Goal: Task Accomplishment & Management: Use online tool/utility

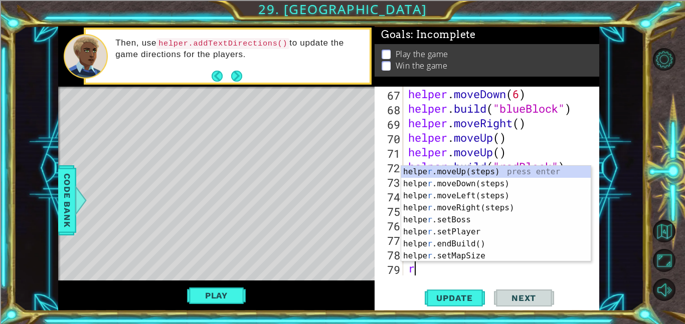
scroll to position [989, 0]
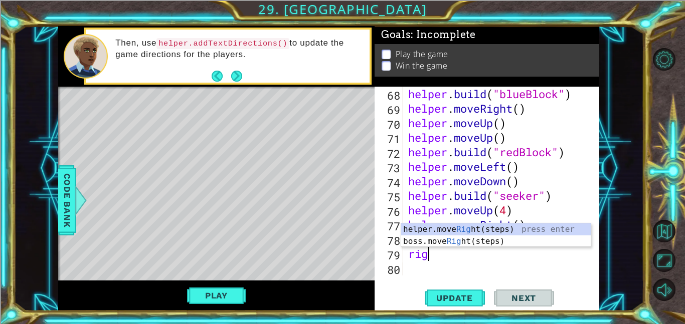
type textarea "right"
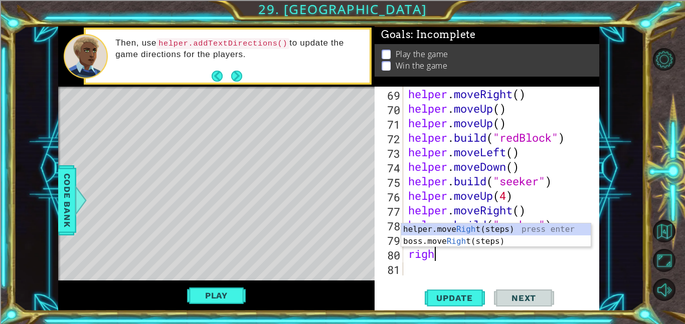
scroll to position [0, 1]
type textarea "right"
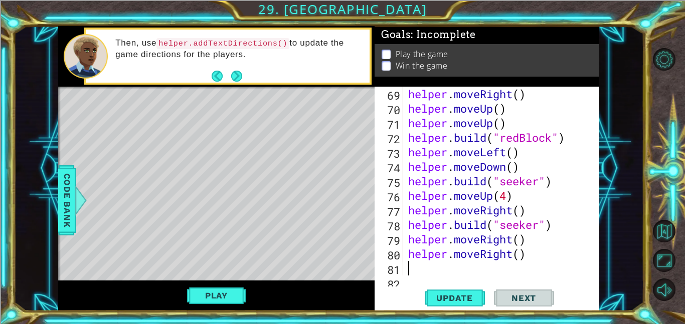
scroll to position [1018, 0]
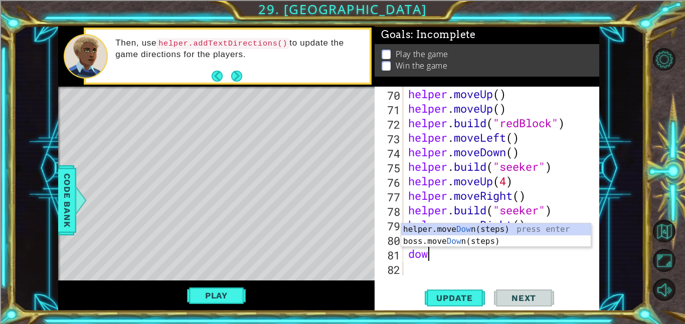
type textarea "down"
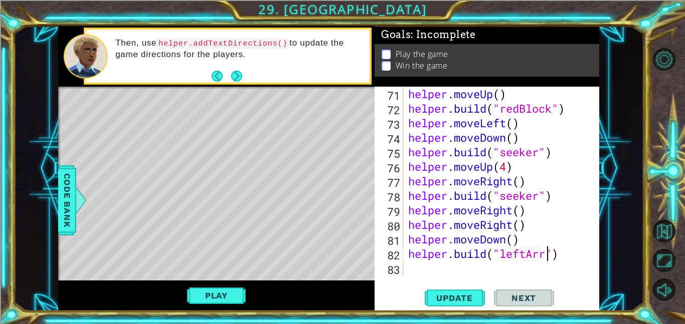
scroll to position [0, 7]
type textarea "[DOMAIN_NAME]("leftArrow")"
click at [434, 301] on span "Update" at bounding box center [454, 298] width 57 height 10
click at [445, 275] on div "helper . moveUp ( ) helper . build ( "redBlock" ) helper . moveLeft ( ) helper …" at bounding box center [504, 196] width 196 height 218
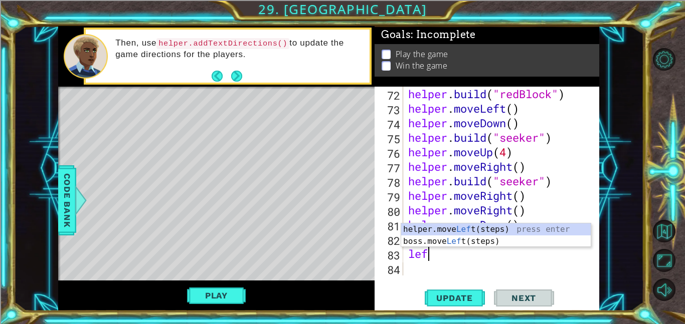
type textarea "left"
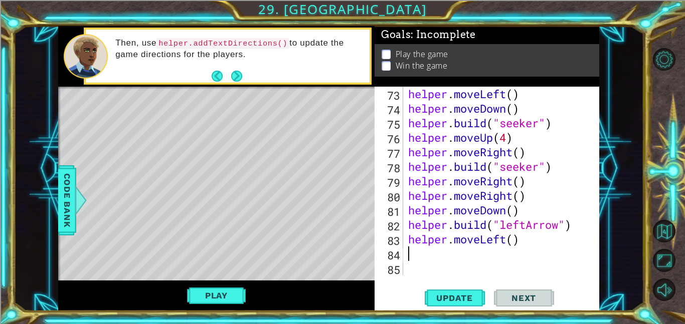
scroll to position [1061, 0]
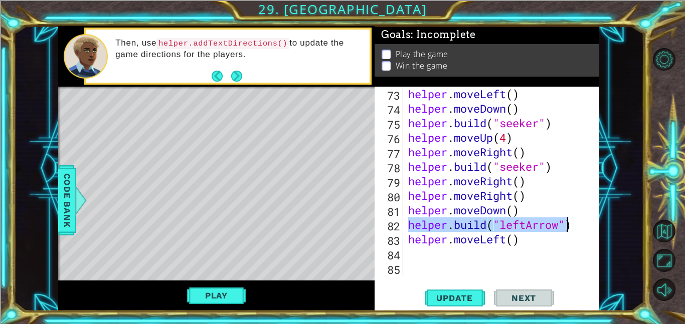
drag, startPoint x: 410, startPoint y: 224, endPoint x: 569, endPoint y: 225, distance: 159.4
click at [569, 225] on div "helper . moveLeft ( ) helper . moveDown ( ) helper . build ( "seeker" ) helper …" at bounding box center [504, 196] width 196 height 218
click at [524, 223] on div "helper . moveLeft ( ) helper . moveDown ( ) helper . build ( "seeker" ) helper …" at bounding box center [501, 181] width 191 height 189
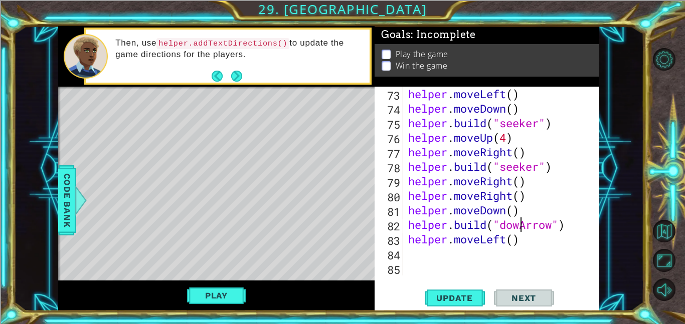
scroll to position [0, 5]
type textarea "[DOMAIN_NAME]("downArrow")"
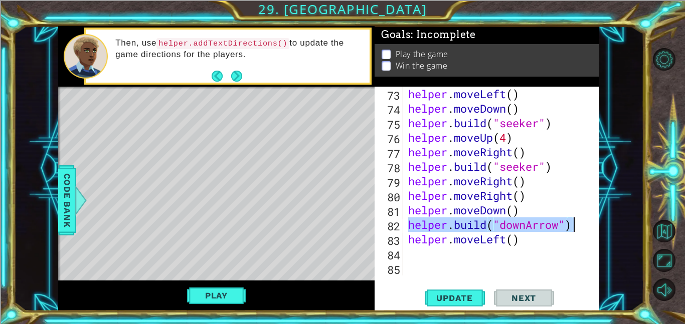
drag, startPoint x: 410, startPoint y: 223, endPoint x: 598, endPoint y: 227, distance: 188.5
click at [598, 227] on div "[DOMAIN_NAME]("downArrow") 73 74 75 76 77 78 79 80 81 82 83 84 85 helper . move…" at bounding box center [486, 199] width 225 height 225
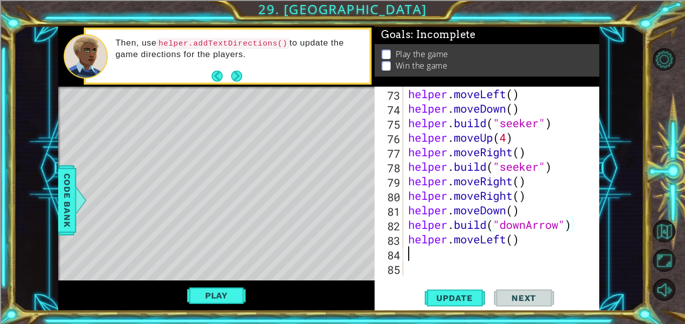
click at [421, 259] on div "helper . moveLeft ( ) helper . moveDown ( ) helper . build ( "seeker" ) helper …" at bounding box center [504, 196] width 196 height 218
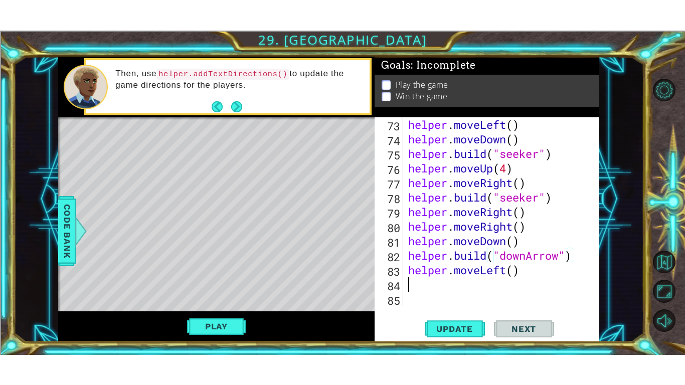
scroll to position [0, 0]
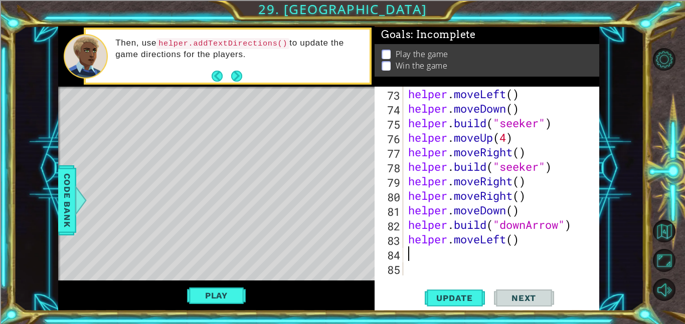
paste textarea "[DOMAIN_NAME]("downArrow")"
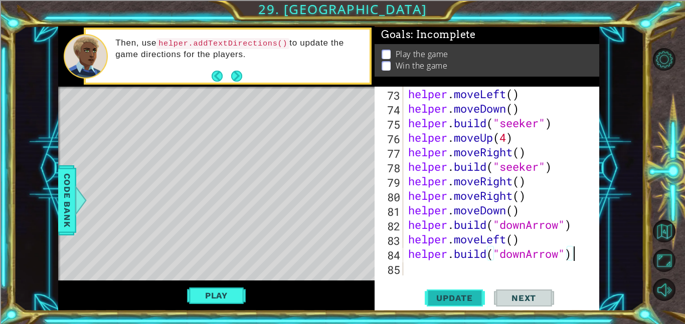
type textarea "[DOMAIN_NAME]("downArrow")"
click at [462, 294] on span "Update" at bounding box center [454, 298] width 57 height 10
click at [194, 297] on button "Play" at bounding box center [216, 295] width 59 height 19
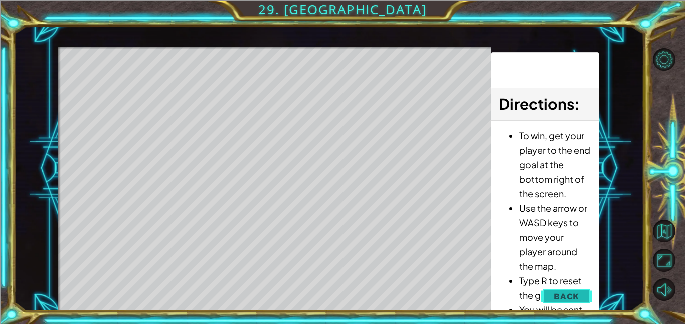
click at [577, 299] on span "Back" at bounding box center [566, 297] width 26 height 10
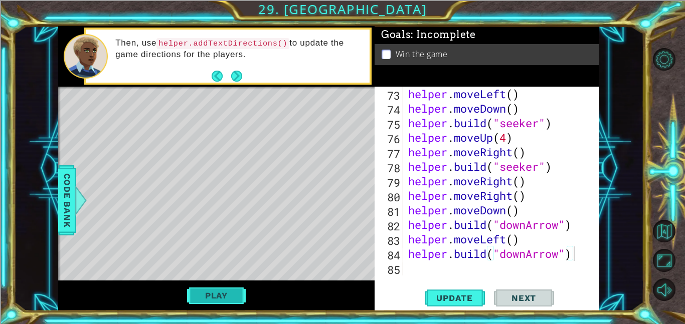
click at [223, 295] on button "Play" at bounding box center [216, 295] width 59 height 19
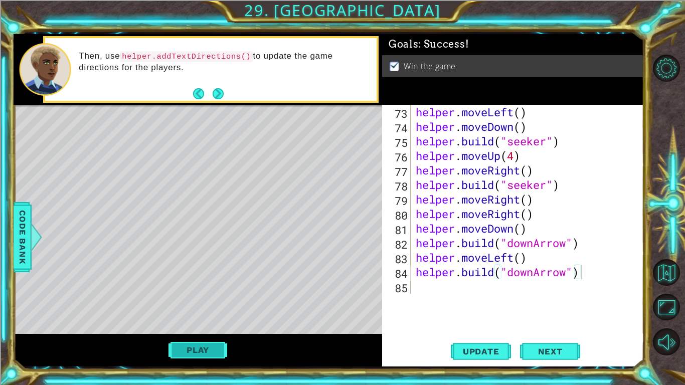
scroll to position [1003, 0]
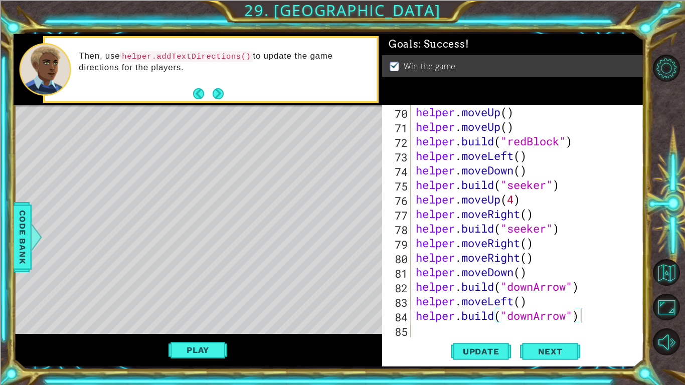
click at [443, 324] on div "helper . moveUp ( ) helper . moveUp ( ) helper . build ( "redBlock" ) helper . …" at bounding box center [530, 236] width 233 height 262
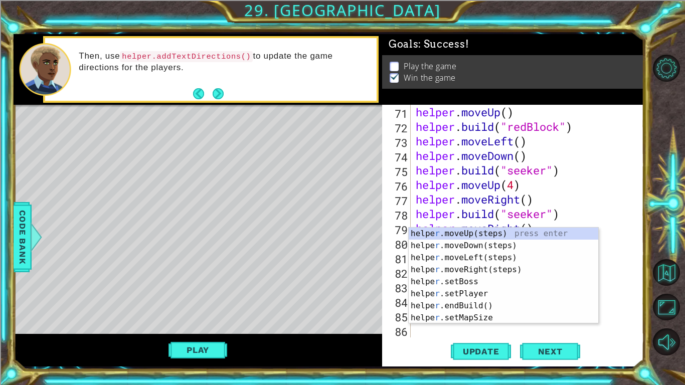
scroll to position [1018, 0]
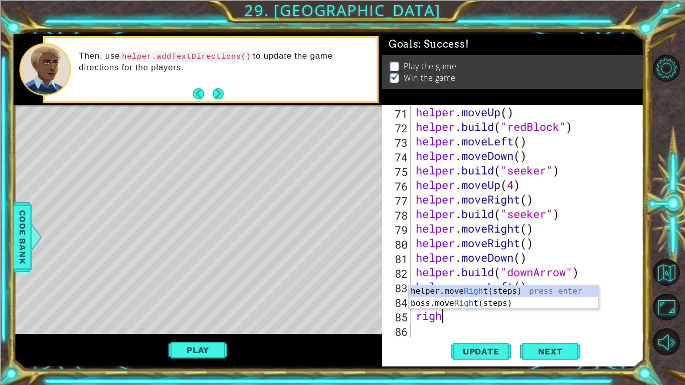
type textarea "right"
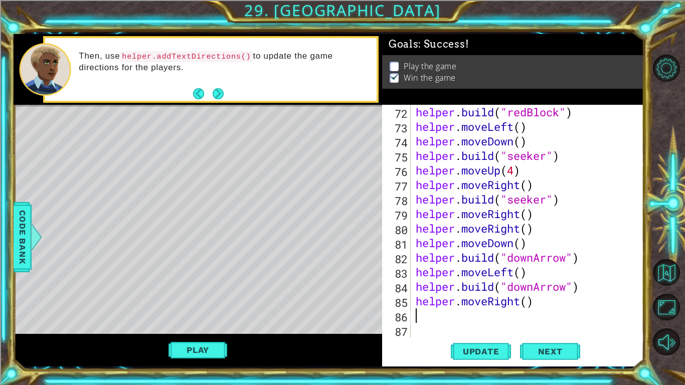
scroll to position [0, 0]
type textarea "helper.moveRight(3)"
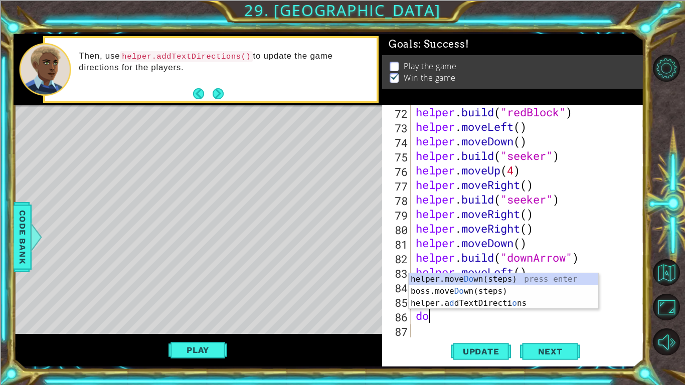
type textarea "down"
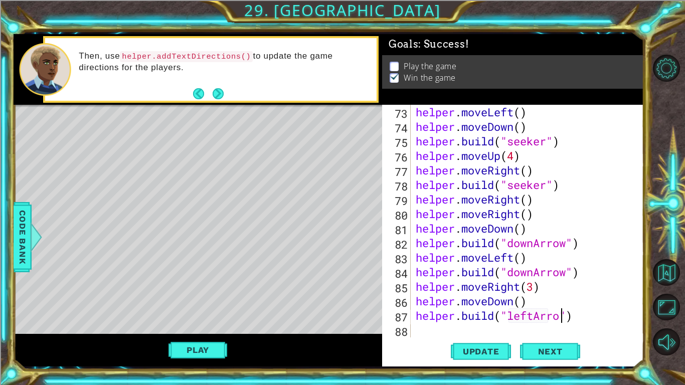
scroll to position [0, 7]
type textarea "[DOMAIN_NAME]("leftArrow")"
click at [484, 324] on button "Update" at bounding box center [481, 351] width 60 height 26
click at [440, 324] on div "helper . moveLeft ( ) helper . moveDown ( ) helper . build ( "seeker" ) helper …" at bounding box center [530, 236] width 233 height 262
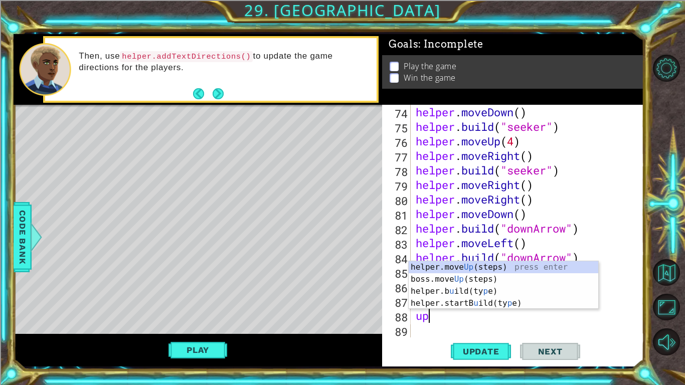
type textarea "up"
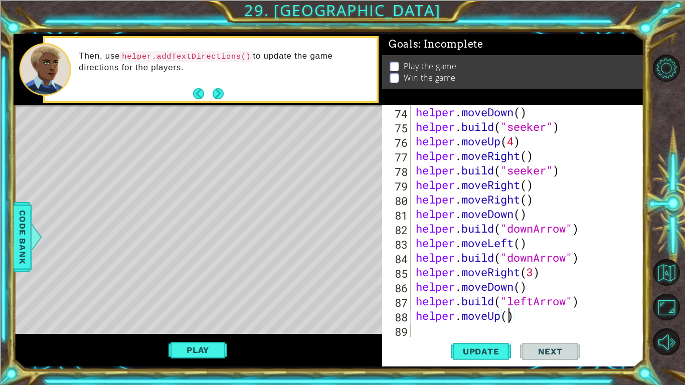
type textarea "helper.moveUp(3)"
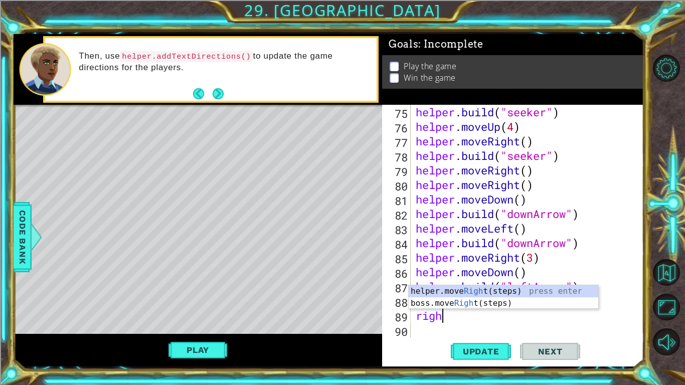
scroll to position [0, 1]
type textarea "right"
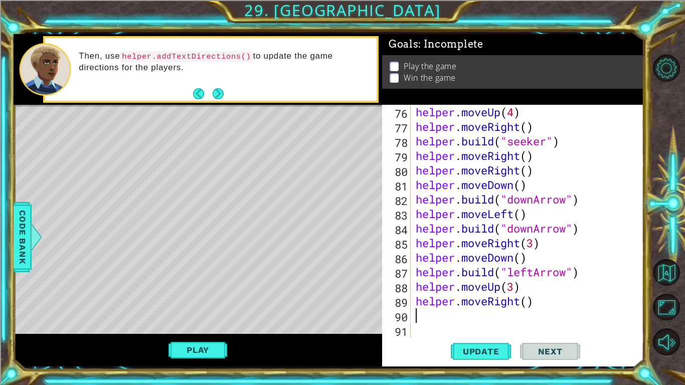
scroll to position [1090, 0]
click at [527, 304] on div "helper . moveUp ( 4 ) helper . moveRight ( ) helper . build ( "seeker" ) helper…" at bounding box center [530, 236] width 233 height 262
type textarea "helper.moveRight(2)"
click at [502, 317] on div "helper . moveUp ( 4 ) helper . moveRight ( ) helper . build ( "seeker" ) helper…" at bounding box center [530, 236] width 233 height 262
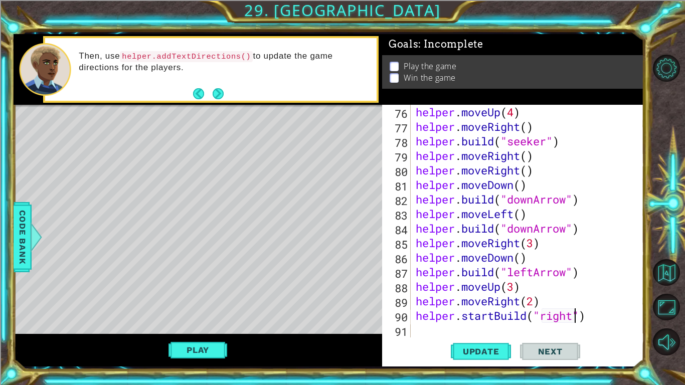
scroll to position [0, 7]
type textarea "helper.startBuild("rightArrow")"
click at [419, 324] on div "helper . moveUp ( 4 ) helper . moveRight ( ) helper . build ( "seeker" ) helper…" at bounding box center [530, 236] width 233 height 262
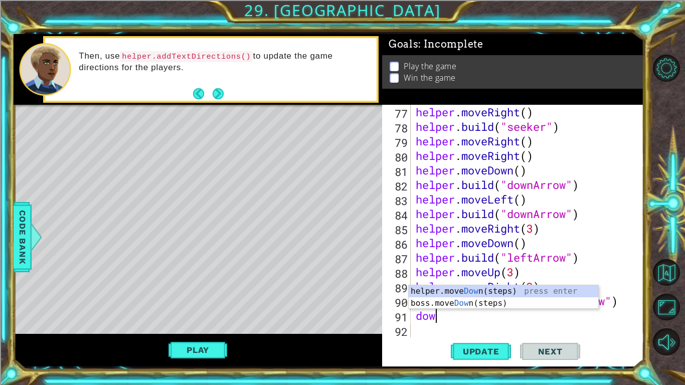
type textarea "down"
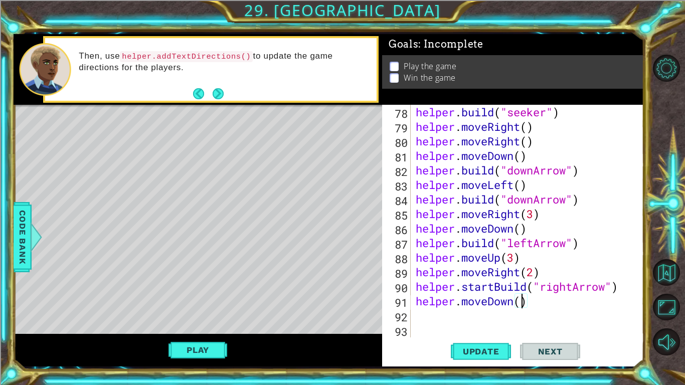
type textarea "helper.moveDown(5)"
click at [442, 319] on div "helper . build ( "seeker" ) helper . moveRight ( ) helper . moveRight ( ) helpe…" at bounding box center [530, 236] width 233 height 262
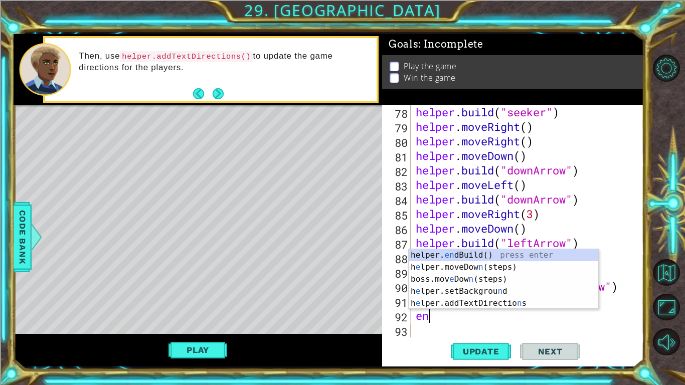
type textarea "end"
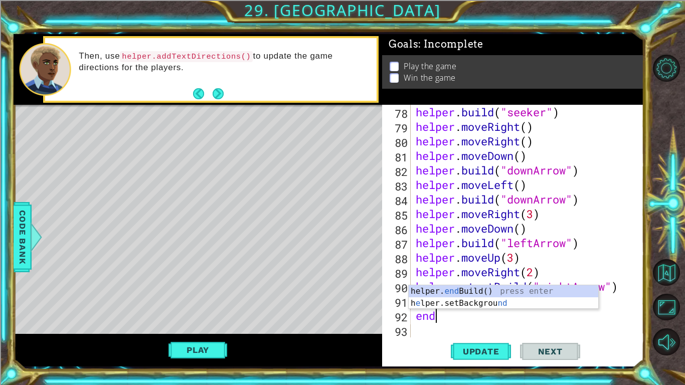
scroll to position [1134, 0]
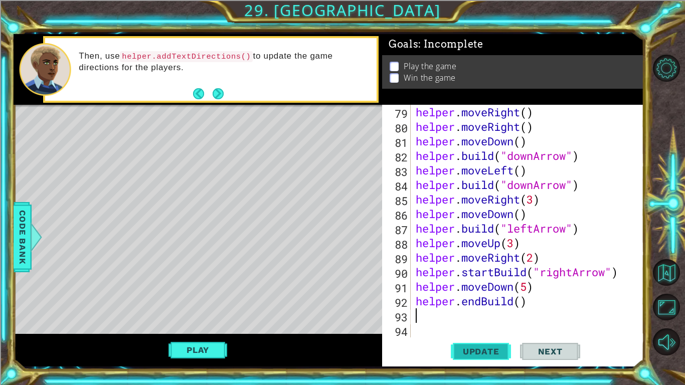
click at [491, 324] on span "Update" at bounding box center [481, 351] width 57 height 10
type textarea "left"
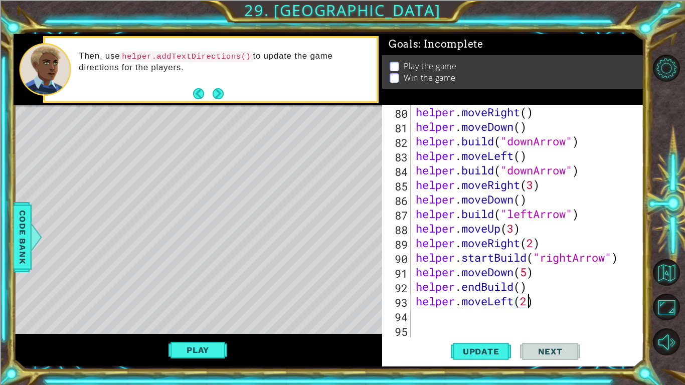
scroll to position [0, 5]
click at [483, 324] on span "Update" at bounding box center [481, 351] width 57 height 10
click at [179, 324] on button "Play" at bounding box center [197, 349] width 59 height 19
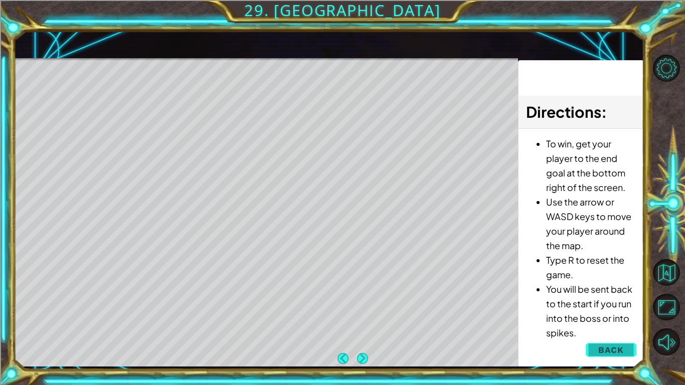
click at [613, 324] on button "Back" at bounding box center [610, 350] width 51 height 20
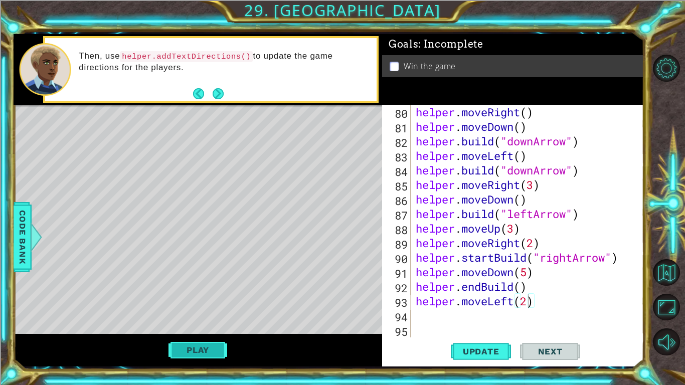
click at [189, 324] on button "Play" at bounding box center [197, 349] width 59 height 19
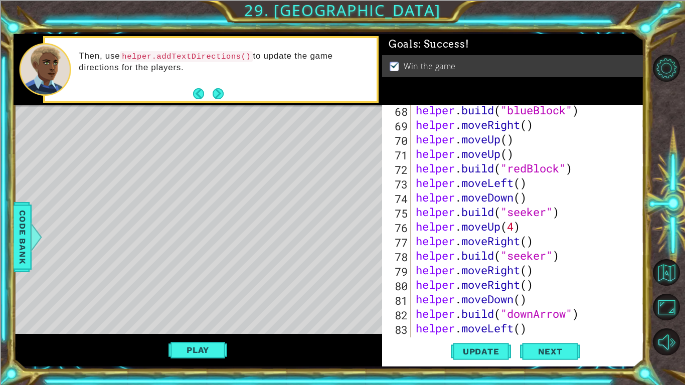
scroll to position [0, 0]
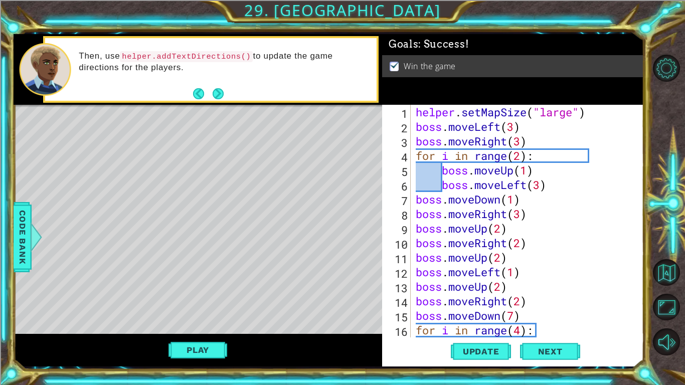
click at [573, 115] on div "helper . setMapSize ( "large" ) boss . moveLeft ( 3 ) boss . moveRight ( 3 ) fo…" at bounding box center [530, 236] width 233 height 262
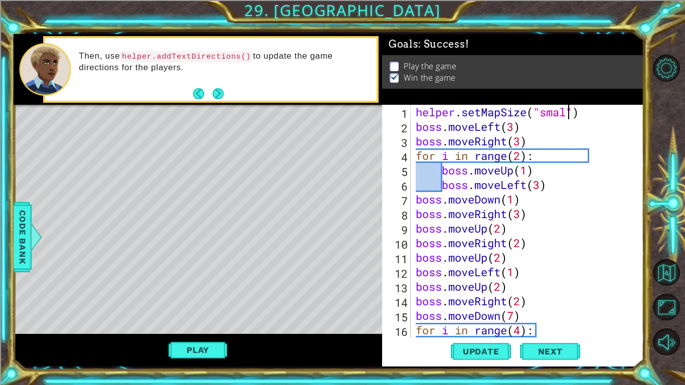
scroll to position [0, 7]
click at [490, 324] on span "Update" at bounding box center [481, 351] width 57 height 10
click at [185, 324] on button "Play" at bounding box center [197, 349] width 59 height 19
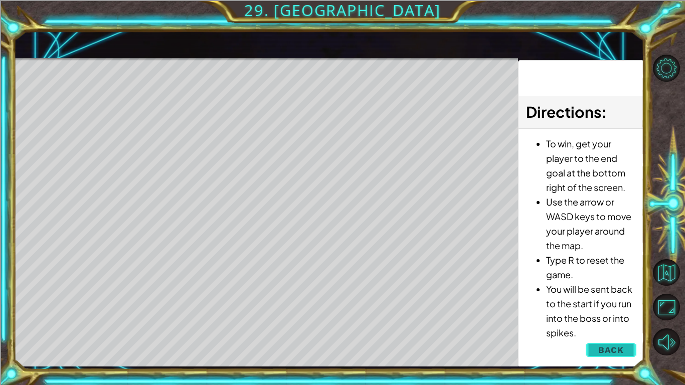
click at [600, 324] on span "Back" at bounding box center [611, 350] width 26 height 10
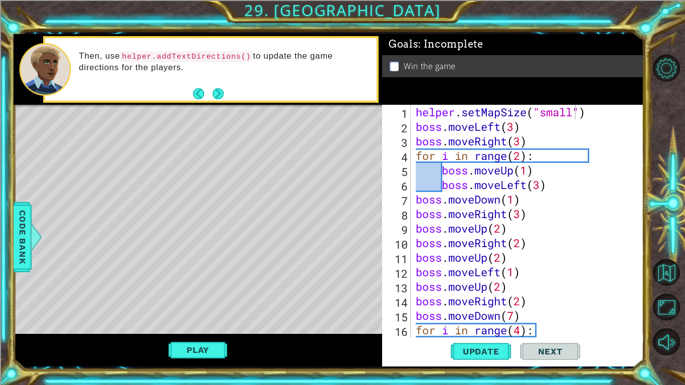
click at [573, 112] on div "helper . setMapSize ( "small" ) boss . moveLeft ( 3 ) boss . moveRight ( 3 ) fo…" at bounding box center [530, 236] width 233 height 262
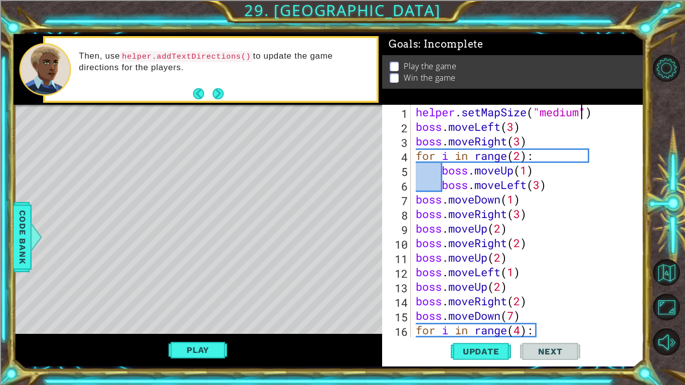
scroll to position [0, 8]
click at [475, 324] on span "Update" at bounding box center [481, 351] width 57 height 10
click at [194, 324] on button "Play" at bounding box center [197, 349] width 59 height 19
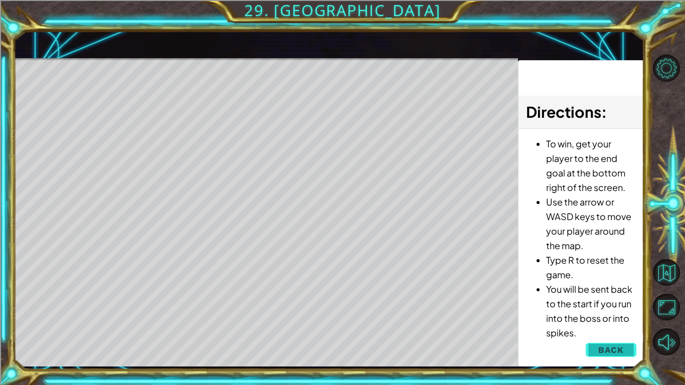
click at [599, 324] on span "Back" at bounding box center [611, 350] width 26 height 10
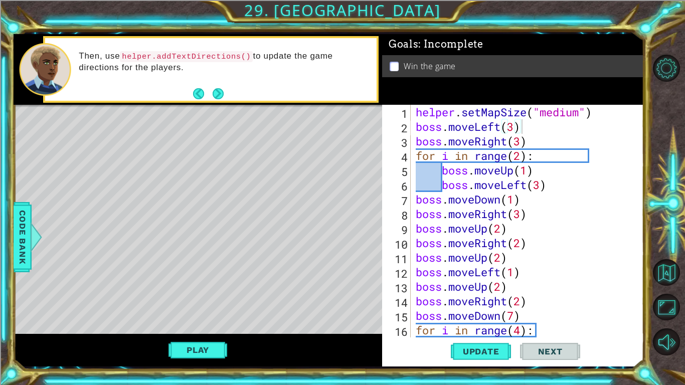
click at [580, 115] on div "helper . setMapSize ( "medium" ) boss . moveLeft ( 3 ) boss . moveRight ( 3 ) f…" at bounding box center [530, 236] width 233 height 262
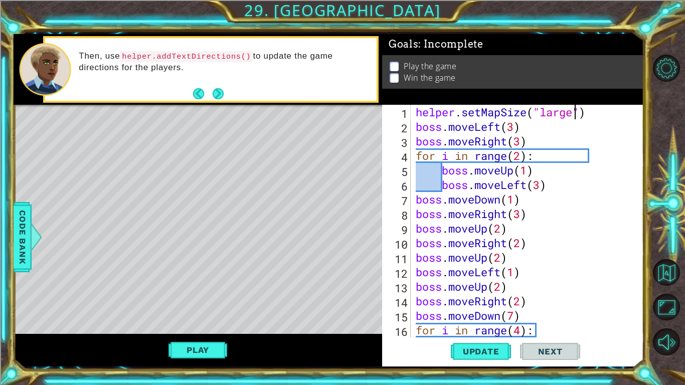
scroll to position [0, 7]
click at [488, 324] on span "Update" at bounding box center [481, 351] width 57 height 10
click at [215, 324] on button "Play" at bounding box center [197, 349] width 59 height 19
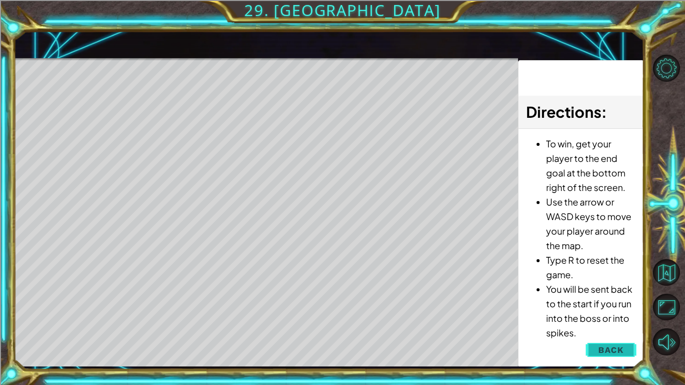
click at [608, 324] on span "Back" at bounding box center [611, 350] width 26 height 10
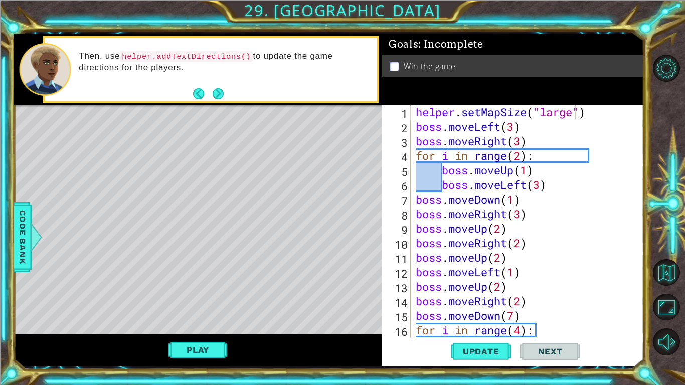
scroll to position [0, 0]
click at [417, 128] on div "helper . setMapSize ( "large" ) boss . moveLeft ( 3 ) boss . moveRight ( 3 ) fo…" at bounding box center [530, 236] width 233 height 262
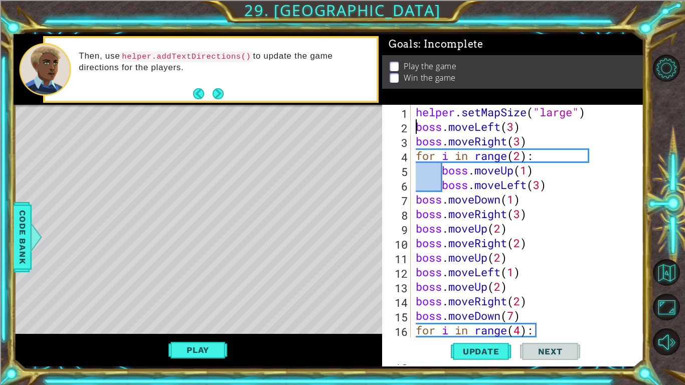
scroll to position [1, 0]
click at [415, 113] on div "helper . setMapSize ( "large" ) boss . moveLeft ( 3 ) boss . moveRight ( 3 ) fo…" at bounding box center [530, 236] width 233 height 262
type textarea "helper.setMapSize("large")"
click at [588, 110] on div "helper . setMapSize ( "large" ) boss . moveLeft ( 3 ) boss . moveRight ( 3 ) fo…" at bounding box center [530, 236] width 233 height 262
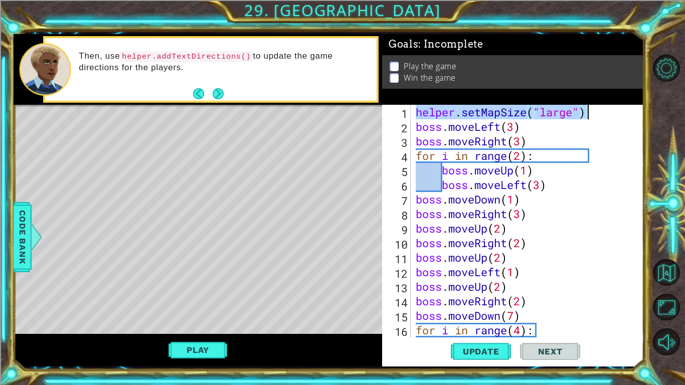
drag, startPoint x: 417, startPoint y: 111, endPoint x: 588, endPoint y: 114, distance: 171.0
click at [588, 114] on div "helper . setMapSize ( "large" ) boss . moveLeft ( 3 ) boss . moveRight ( 3 ) fo…" at bounding box center [530, 236] width 233 height 262
type textarea "c"
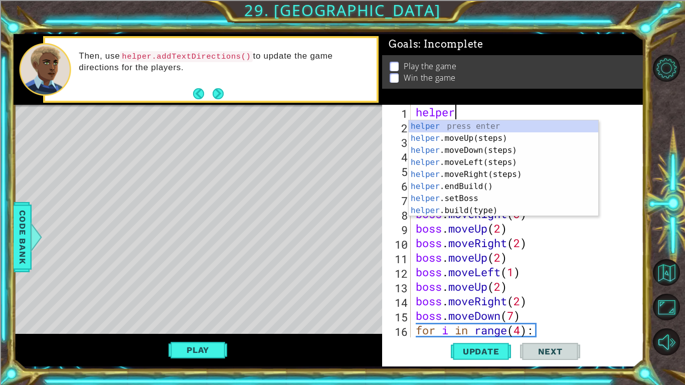
scroll to position [0, 1]
type textarea "h"
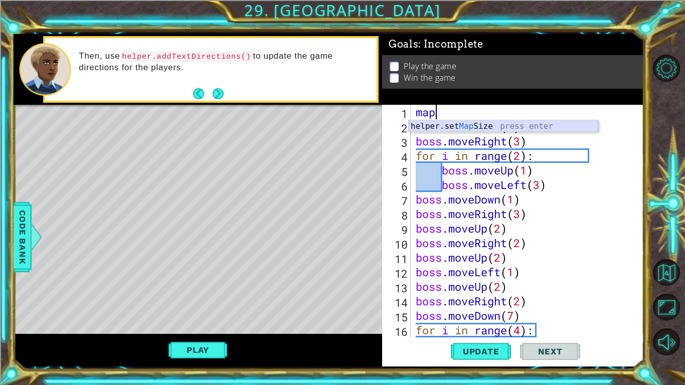
click at [557, 126] on div "helper.set Map Size press enter" at bounding box center [503, 138] width 189 height 36
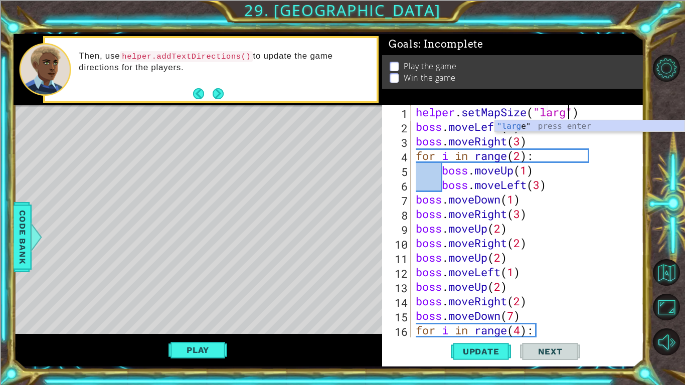
type textarea "helper.setMapSize("large")"
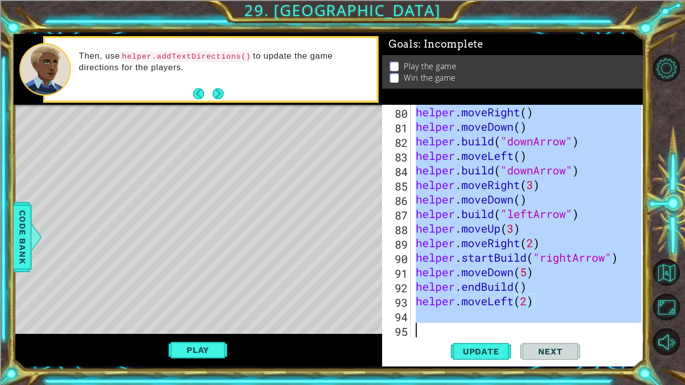
scroll to position [1148, 0]
drag, startPoint x: 417, startPoint y: 125, endPoint x: 672, endPoint y: 383, distance: 363.0
click at [672, 324] on div "1 ההההההההההההההההההההההההההההההההההההההההההההההההההההההההההההההההההההההההההההה…" at bounding box center [342, 192] width 685 height 385
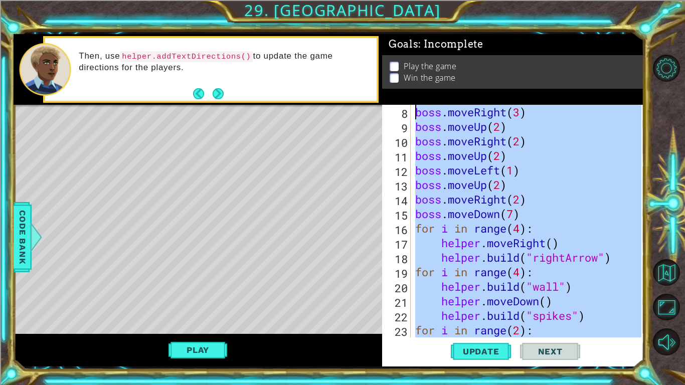
scroll to position [0, 0]
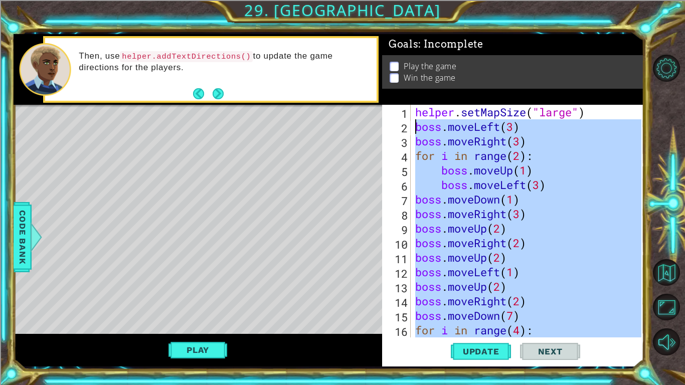
drag, startPoint x: 455, startPoint y: 327, endPoint x: 414, endPoint y: 126, distance: 205.7
click at [414, 126] on div "helper . setMapSize ( "large" ) boss . moveLeft ( 3 ) boss . moveRight ( 3 ) fo…" at bounding box center [529, 236] width 233 height 262
type textarea "boss.moveLeft(3) boss.moveRight(3)"
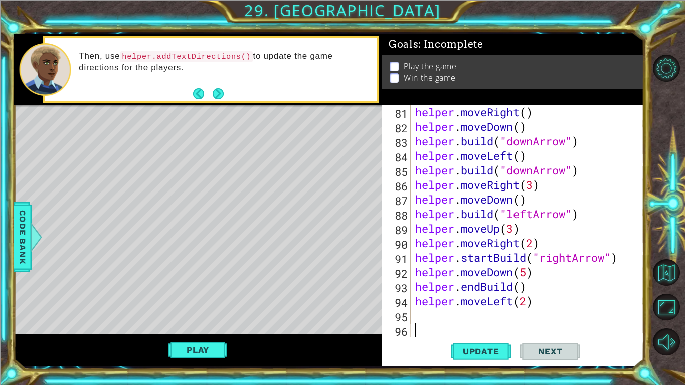
scroll to position [1163, 0]
click at [489, 324] on span "Update" at bounding box center [481, 351] width 57 height 10
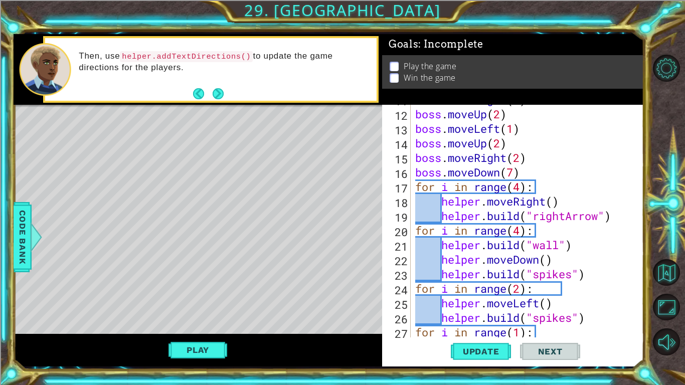
scroll to position [0, 0]
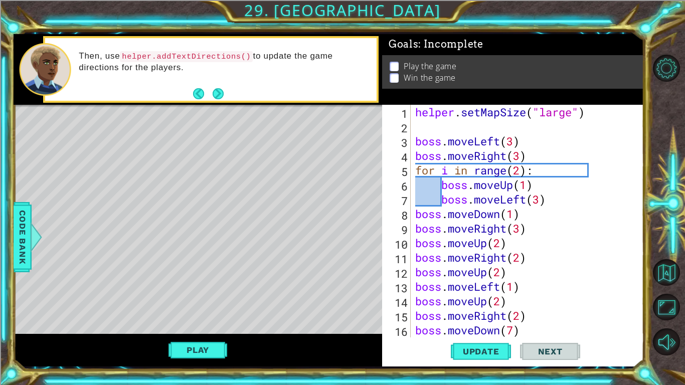
click at [439, 131] on div "helper . setMapSize ( "large" ) boss . moveLeft ( 3 ) boss . moveRight ( 3 ) fo…" at bounding box center [529, 236] width 233 height 262
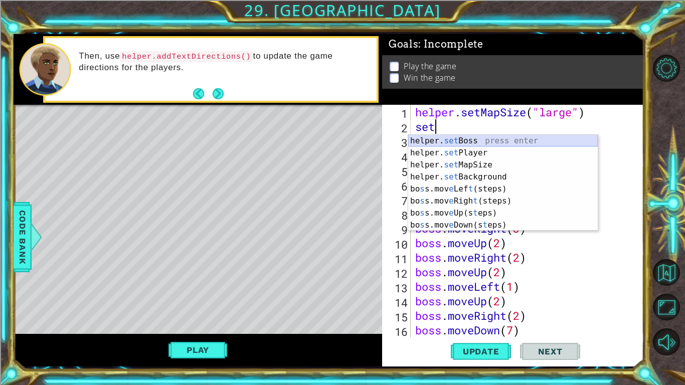
click at [450, 139] on div "helper. set Boss press enter helper. set Player press enter helper. set MapSize…" at bounding box center [502, 195] width 189 height 120
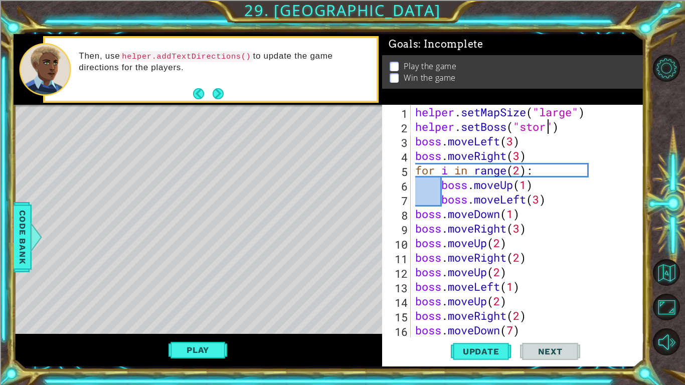
scroll to position [0, 6]
type textarea "helper.setBoss("storm")"
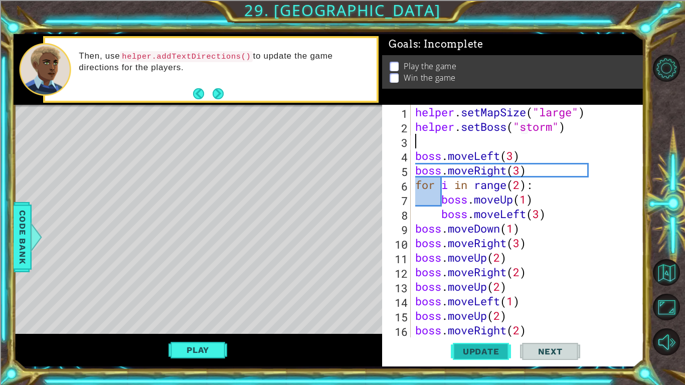
click at [497, 324] on span "Update" at bounding box center [481, 351] width 57 height 10
click at [195, 324] on button "Play" at bounding box center [197, 349] width 59 height 19
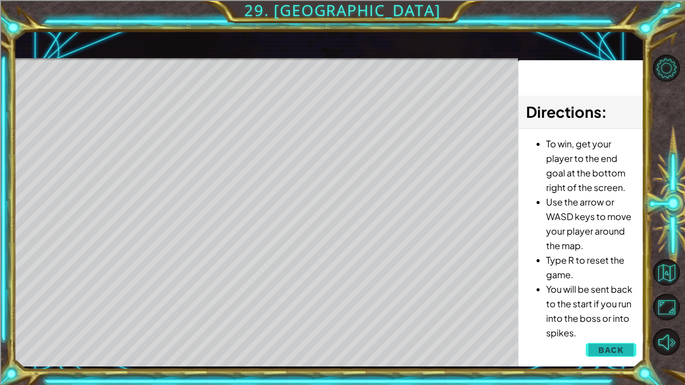
click at [595, 324] on button "Back" at bounding box center [610, 350] width 51 height 20
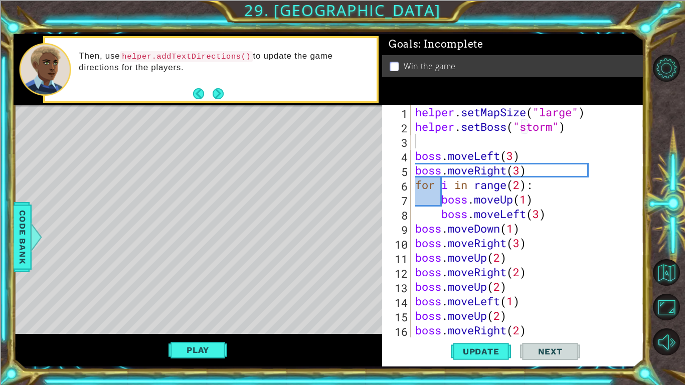
click at [438, 139] on div "helper . setMapSize ( "large" ) helper . setBoss ( "storm" ) boss . moveLeft ( …" at bounding box center [529, 236] width 233 height 262
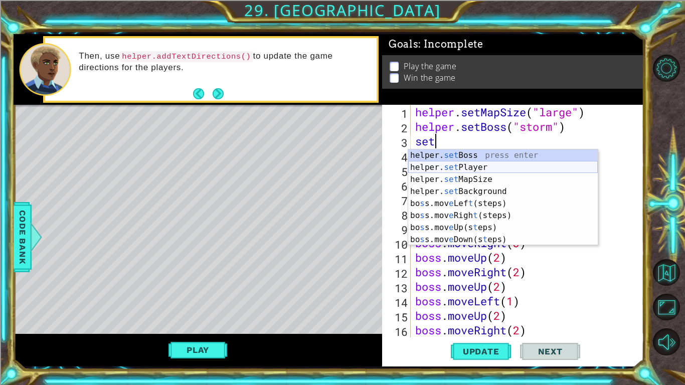
click at [477, 167] on div "helper. set Boss press enter helper. set Player press enter helper. set MapSize…" at bounding box center [502, 209] width 189 height 120
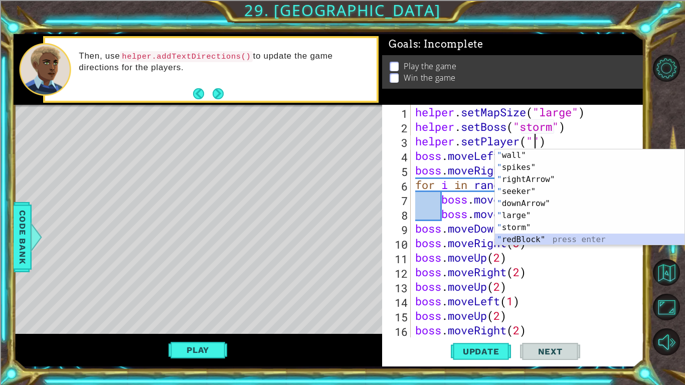
click at [585, 237] on div "" wall" press enter " spikes" press enter " rightArrow" press enter " seeker" p…" at bounding box center [589, 209] width 189 height 120
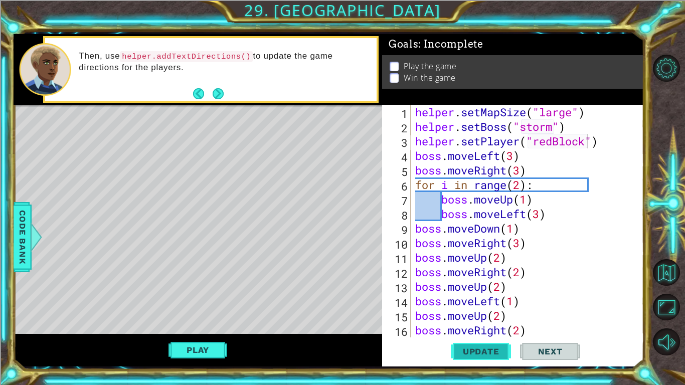
click at [489, 324] on button "Update" at bounding box center [481, 351] width 60 height 26
click at [478, 324] on span "Update" at bounding box center [481, 351] width 57 height 10
click at [214, 324] on button "Play" at bounding box center [197, 349] width 59 height 19
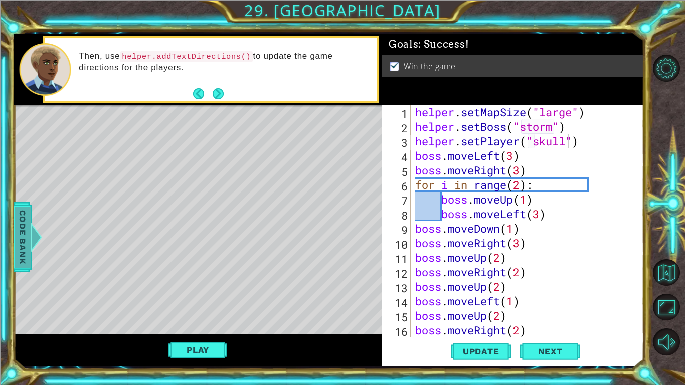
click at [23, 266] on span "Code Bank" at bounding box center [23, 236] width 16 height 61
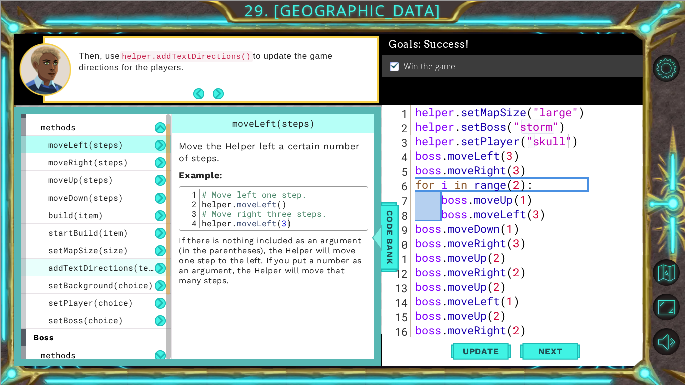
scroll to position [14, 0]
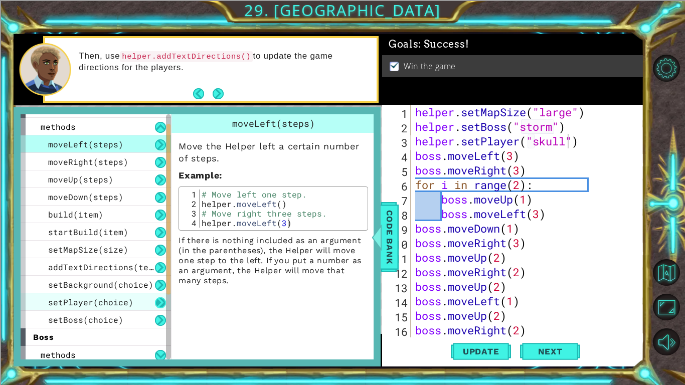
click at [158, 300] on button at bounding box center [160, 302] width 11 height 11
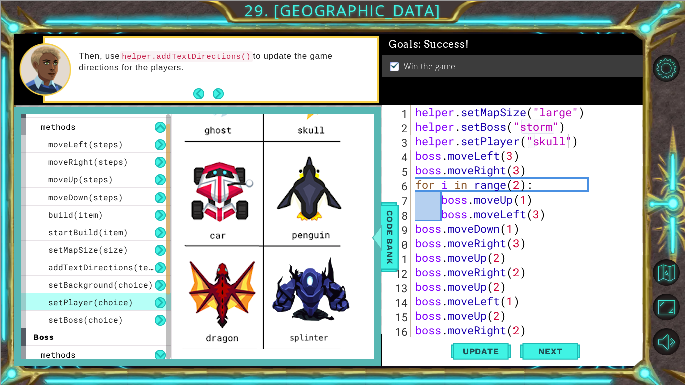
scroll to position [218, 0]
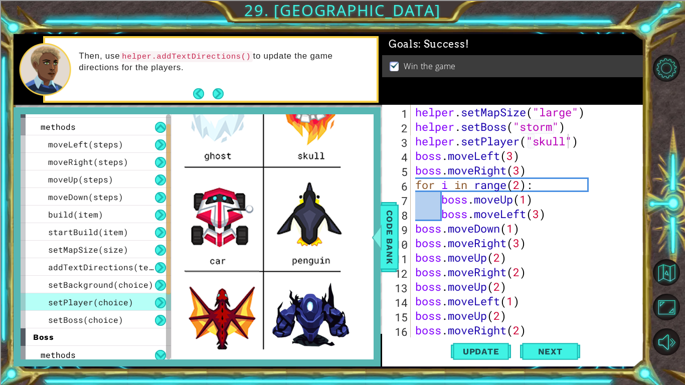
click at [567, 143] on div "helper . setMapSize ( "large" ) helper . setBoss ( "storm" ) helper . setPlayer…" at bounding box center [529, 236] width 233 height 262
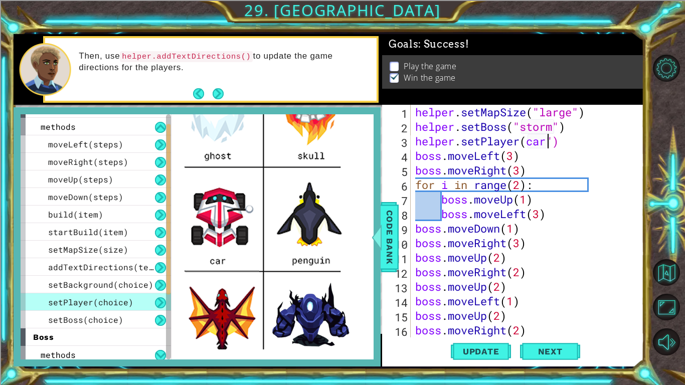
scroll to position [0, 6]
click at [479, 324] on button "Update" at bounding box center [481, 351] width 60 height 26
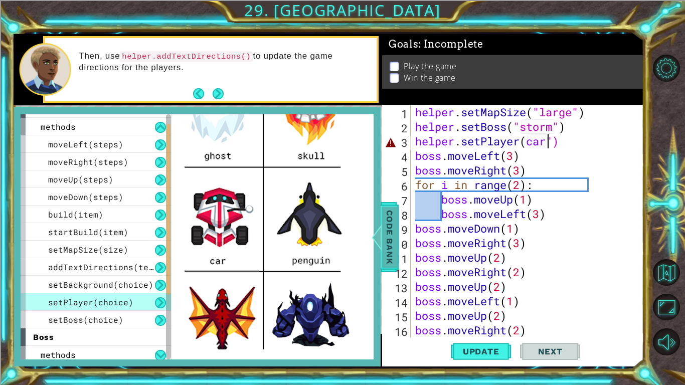
click at [387, 249] on span "Code Bank" at bounding box center [389, 236] width 16 height 61
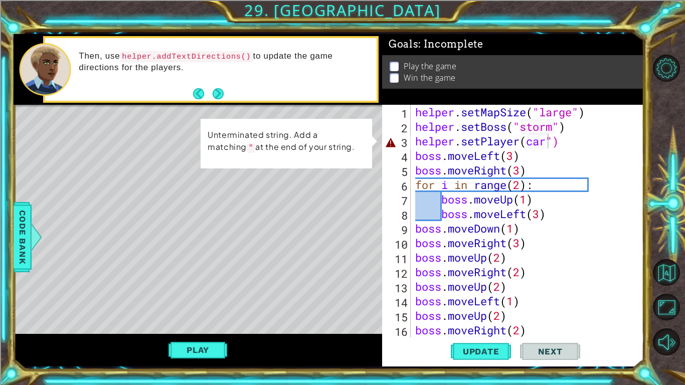
click at [552, 141] on div "helper . setMapSize ( "large" ) helper . setBoss ( "storm" ) helper . setPlayer…" at bounding box center [529, 236] width 233 height 262
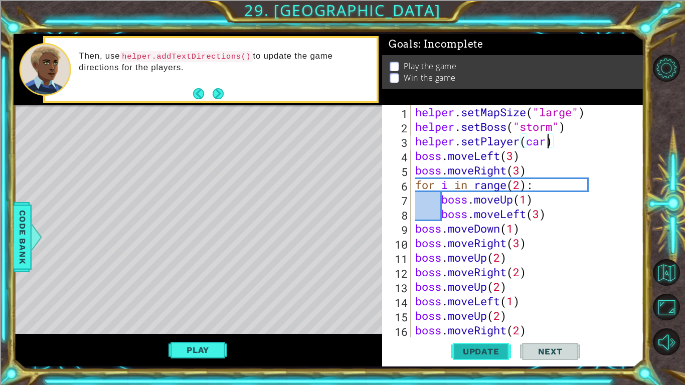
click at [499, 324] on span "Update" at bounding box center [481, 351] width 57 height 10
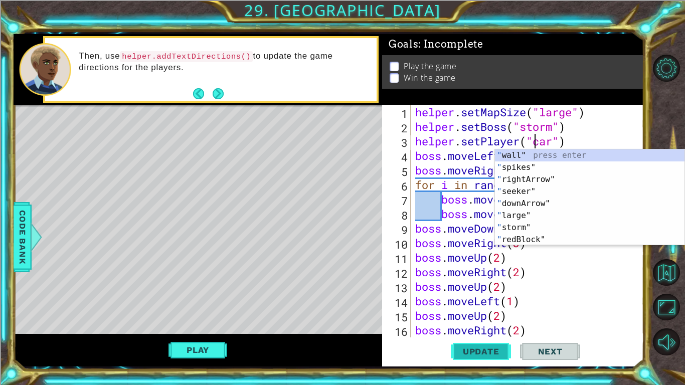
scroll to position [0, 5]
click at [474, 324] on button "Update" at bounding box center [481, 351] width 60 height 26
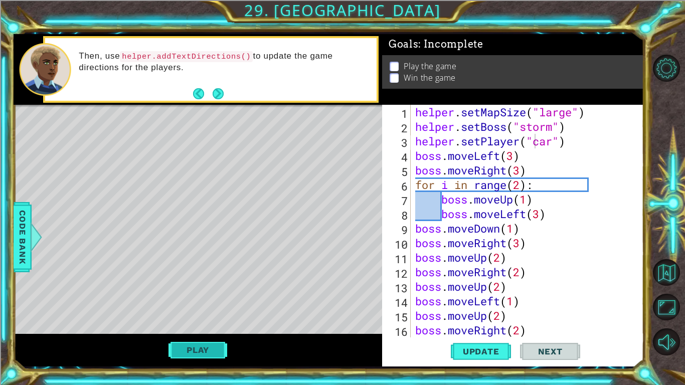
click at [202, 324] on button "Play" at bounding box center [197, 349] width 59 height 19
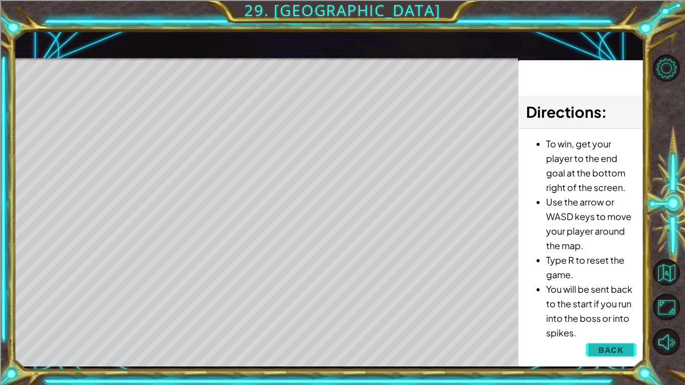
click at [605, 324] on span "Back" at bounding box center [611, 350] width 26 height 10
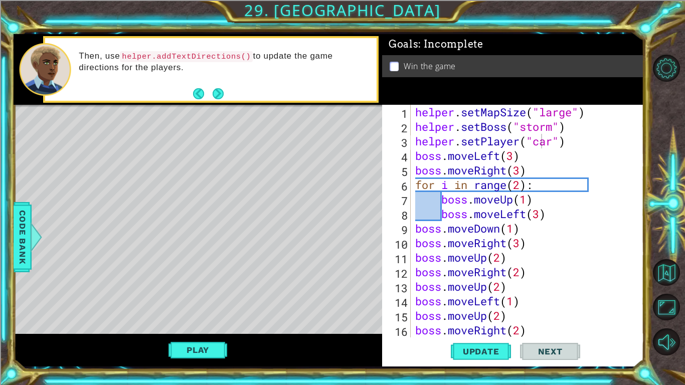
click at [554, 138] on div "helper . setMapSize ( "large" ) helper . setBoss ( "storm" ) helper . setPlayer…" at bounding box center [529, 236] width 233 height 262
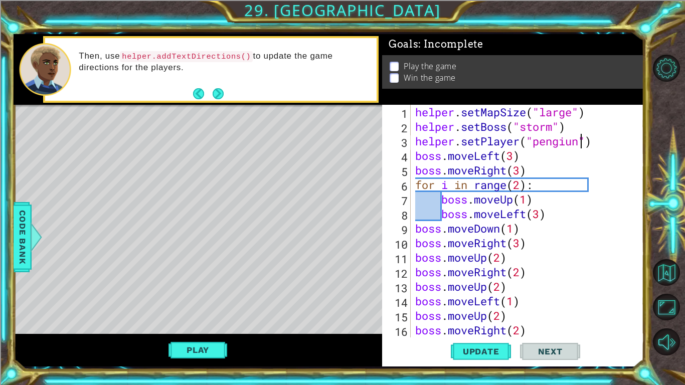
scroll to position [0, 8]
click at [489, 324] on span "Update" at bounding box center [481, 351] width 57 height 10
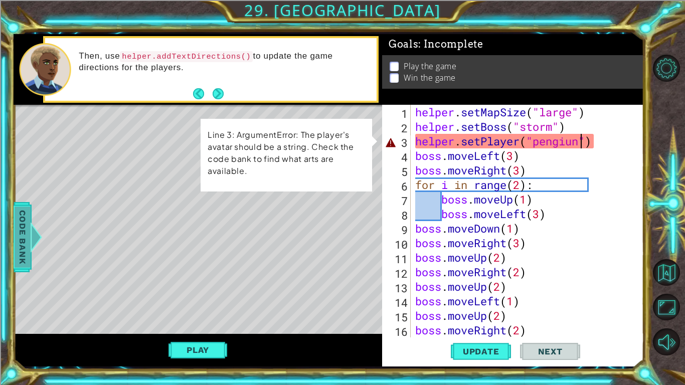
click at [21, 264] on span "Code Bank" at bounding box center [23, 236] width 16 height 61
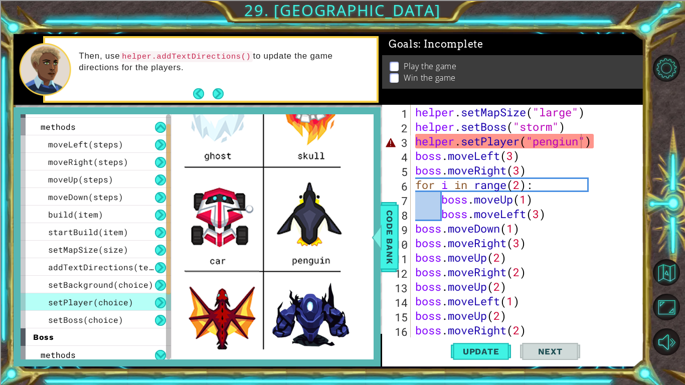
click at [572, 143] on div "helper . setMapSize ( "large" ) helper . setBoss ( "storm" ) helper . setPlayer…" at bounding box center [529, 236] width 233 height 262
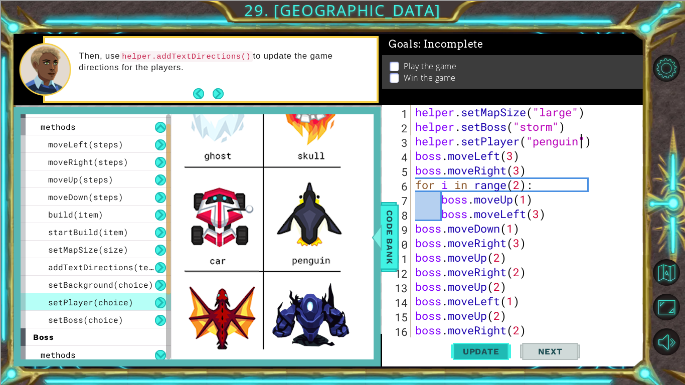
type textarea "helper.setPlayer("penguin")"
click at [490, 324] on span "Update" at bounding box center [481, 351] width 57 height 10
click at [388, 256] on span "Code Bank" at bounding box center [389, 236] width 16 height 61
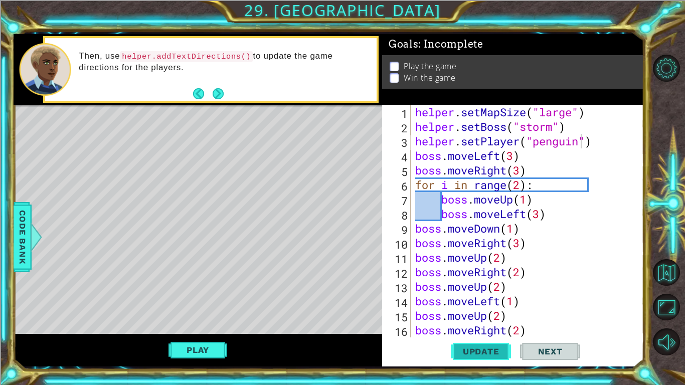
click at [482, 324] on button "Update" at bounding box center [481, 351] width 60 height 26
click at [190, 324] on button "Play" at bounding box center [197, 349] width 59 height 19
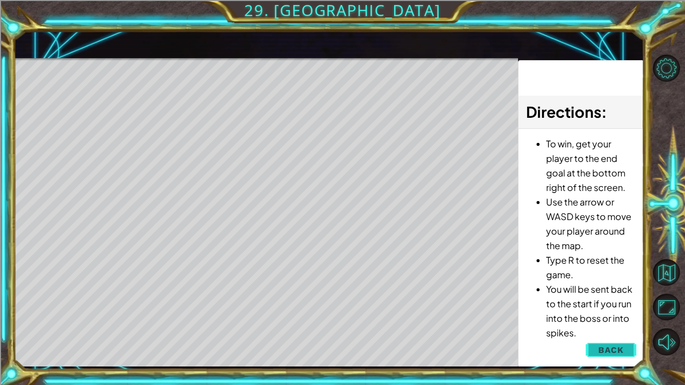
click at [619, 324] on button "Back" at bounding box center [610, 350] width 51 height 20
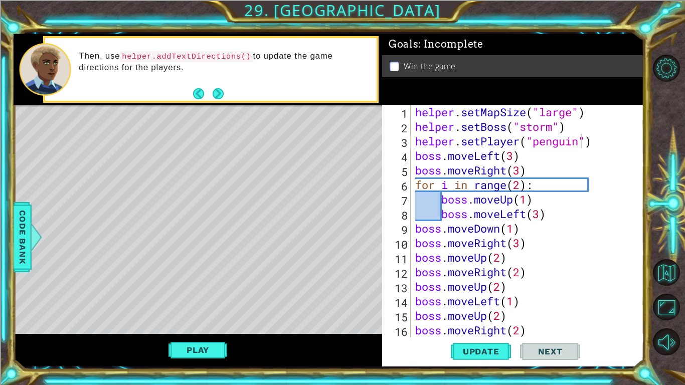
click at [12, 223] on div "1 ההההההההההההההההההההההההההההההההההההההההההההההההההההההההההההההההההההההההההההה…" at bounding box center [342, 192] width 685 height 385
click at [18, 225] on span "Code Bank" at bounding box center [23, 236] width 16 height 61
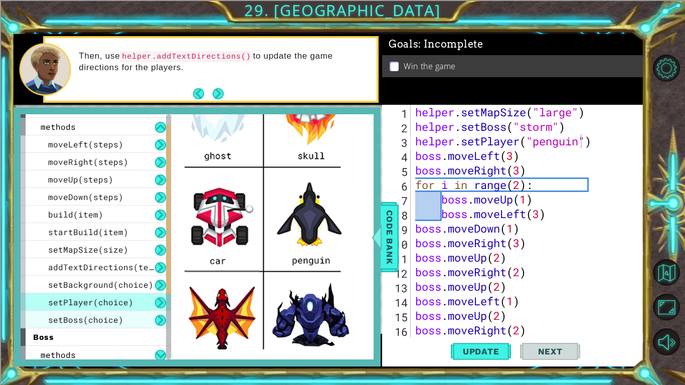
click at [126, 316] on div "setBoss(choice)" at bounding box center [96, 320] width 150 height 18
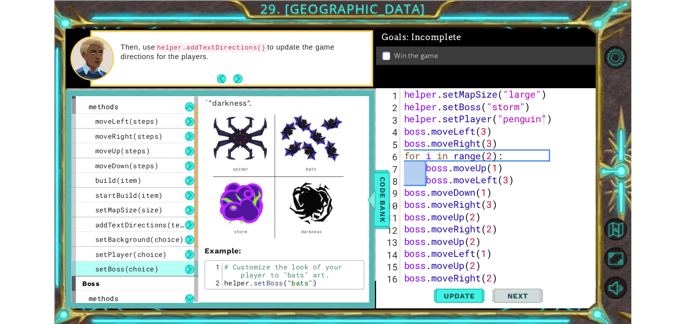
scroll to position [81, 0]
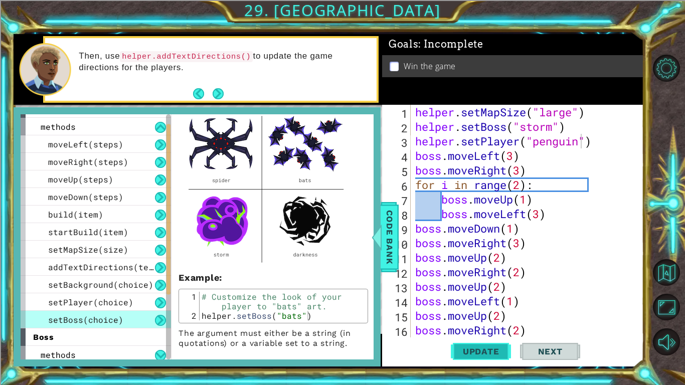
click at [388, 225] on span "Code Bank" at bounding box center [389, 236] width 16 height 61
click at [390, 230] on span "Code Bank" at bounding box center [389, 236] width 16 height 61
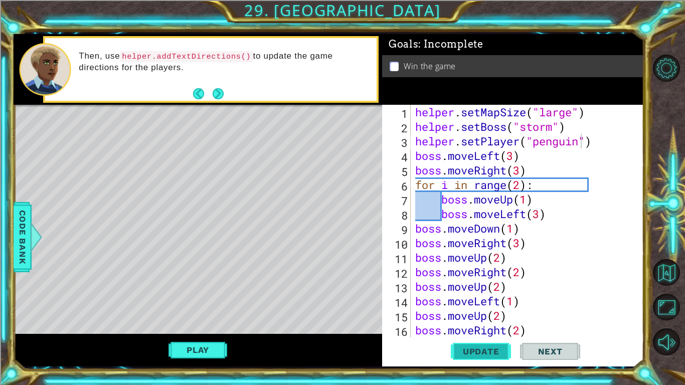
click at [465, 324] on span "Update" at bounding box center [481, 351] width 57 height 10
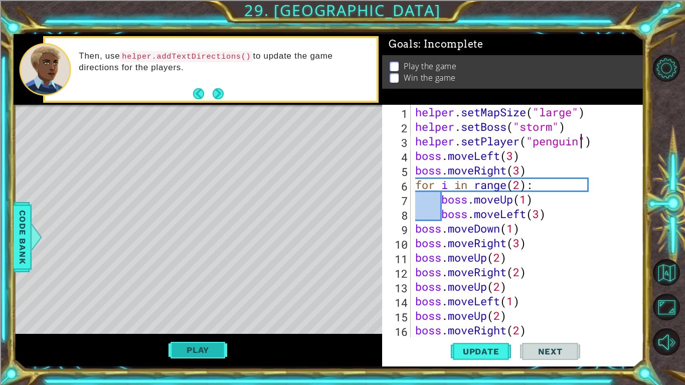
click at [202, 324] on button "Play" at bounding box center [197, 349] width 59 height 19
